Goal: Information Seeking & Learning: Learn about a topic

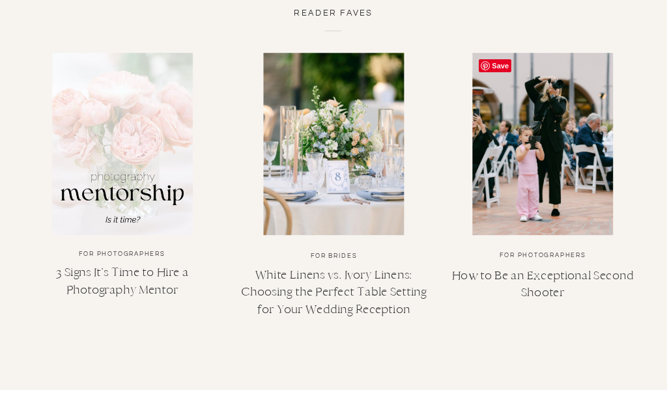
scroll to position [4673, 0]
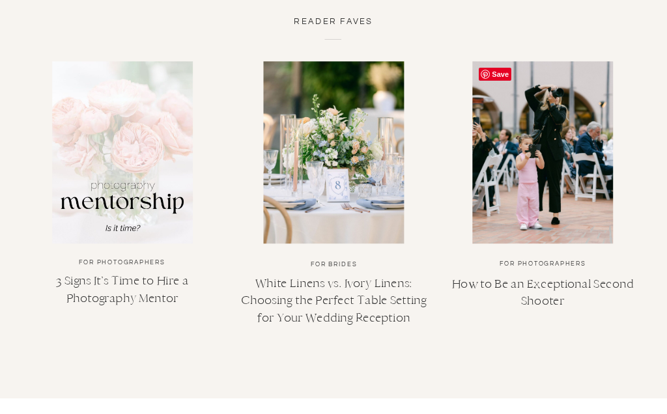
click at [607, 279] on link "How to Be an Exceptional Second Shooter" at bounding box center [543, 291] width 182 height 31
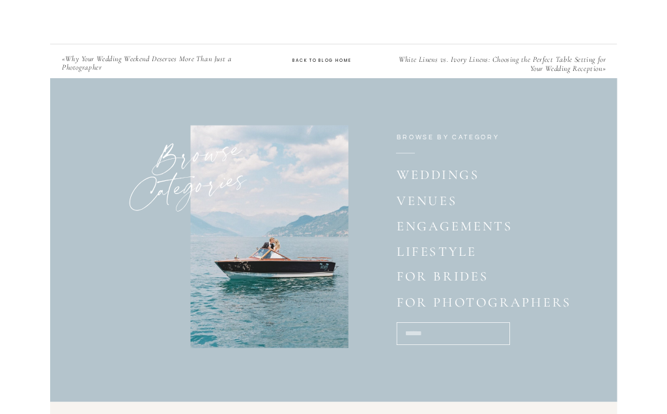
scroll to position [2118, 0]
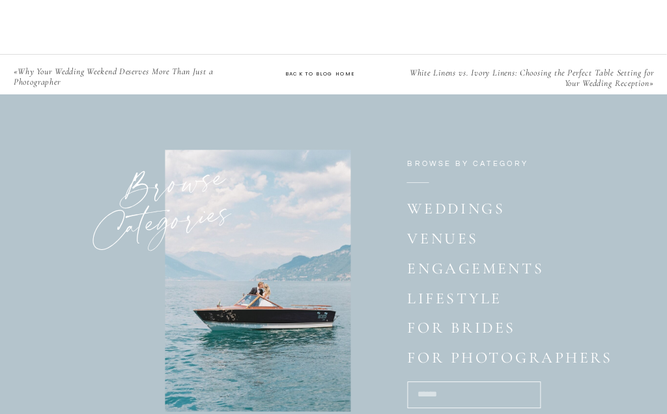
click at [490, 209] on p "Weddings" at bounding box center [457, 209] width 100 height 21
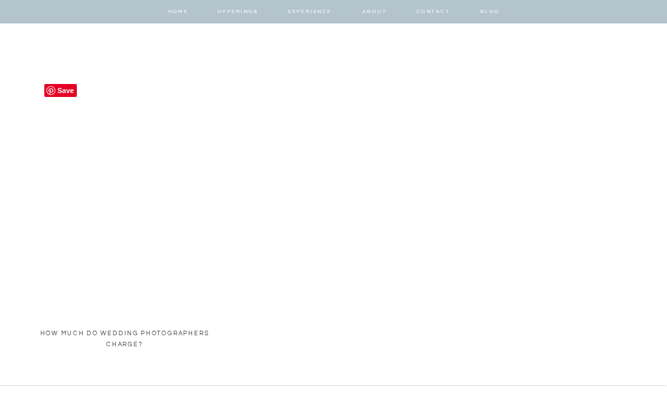
scroll to position [1373, 0]
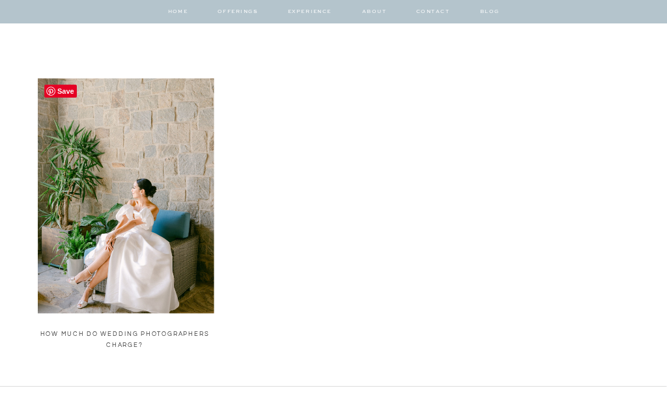
click at [76, 337] on link "How much do wedding photographers charge?" at bounding box center [124, 338] width 169 height 17
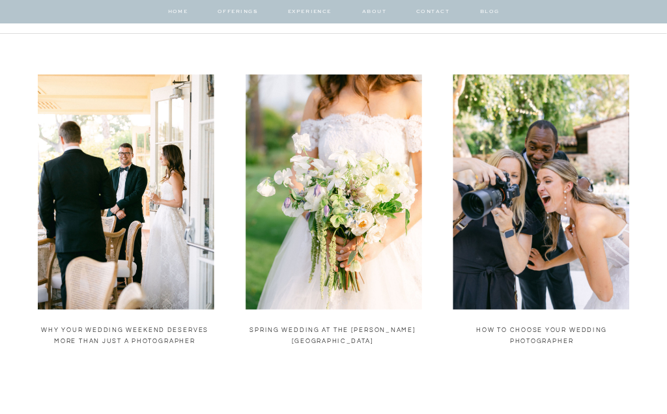
scroll to position [332, 0]
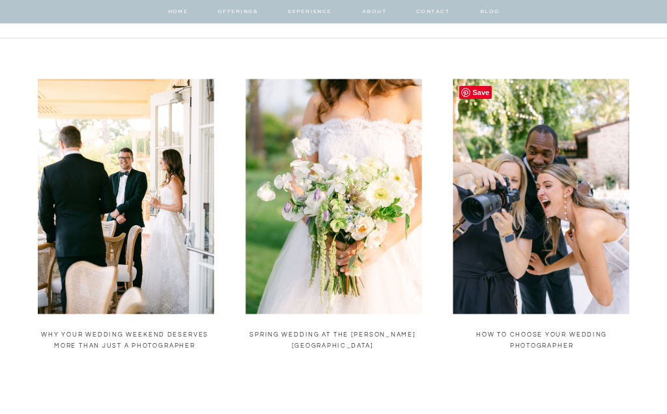
click at [563, 348] on link "How to Choose Your Wedding Photographer" at bounding box center [541, 339] width 131 height 17
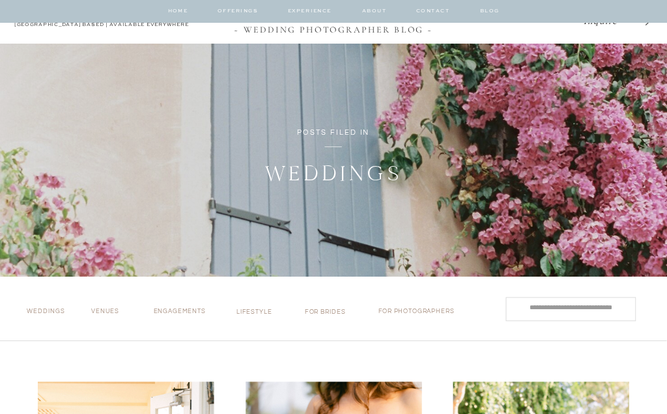
scroll to position [0, 0]
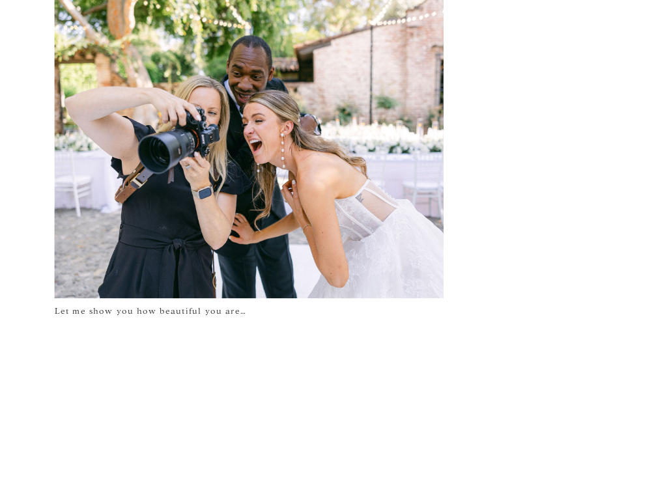
scroll to position [2164, 0]
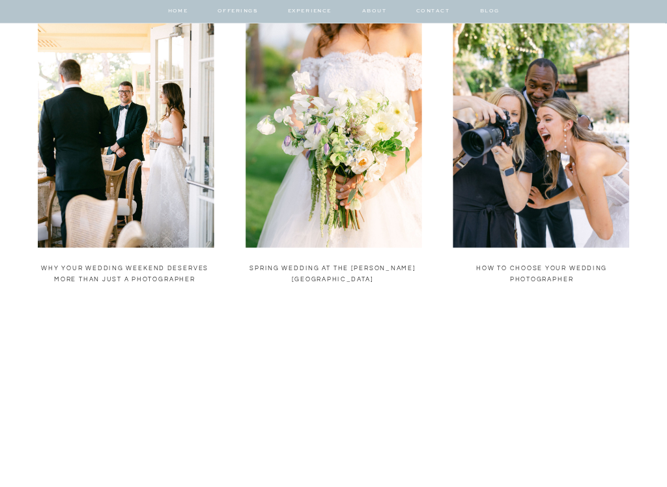
scroll to position [400, 0]
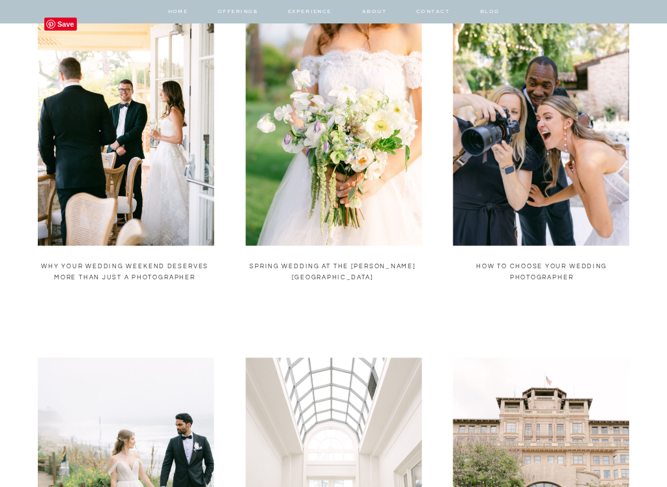
click at [59, 208] on img at bounding box center [126, 128] width 176 height 235
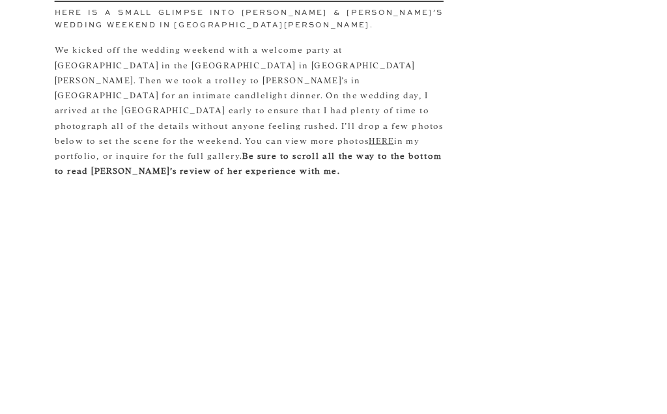
scroll to position [1515, 0]
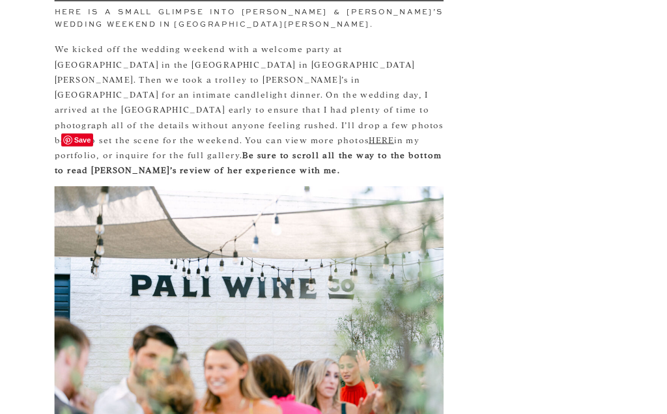
click at [73, 248] on img at bounding box center [249, 315] width 389 height 259
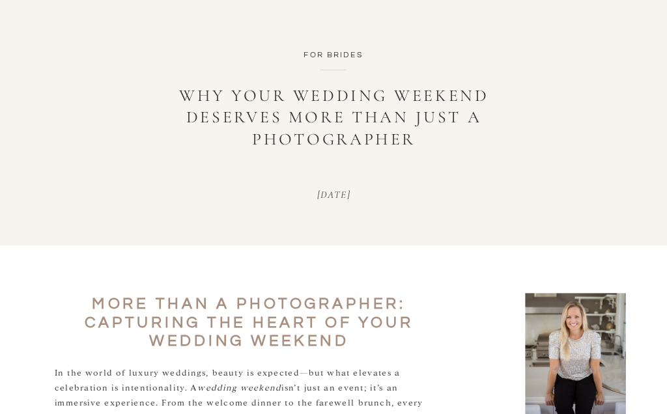
scroll to position [0, 0]
